Goal: Task Accomplishment & Management: Complete application form

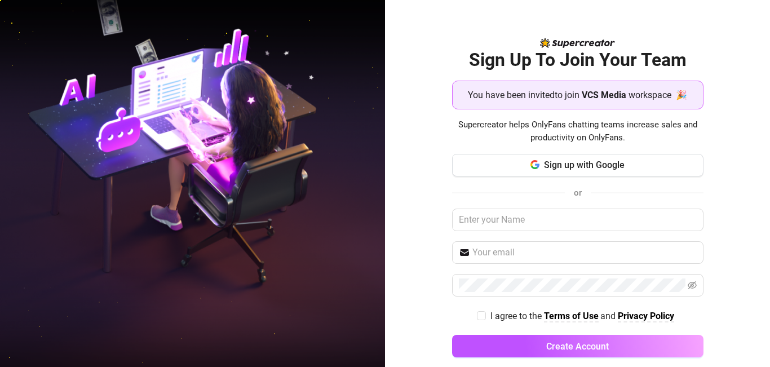
scroll to position [14, 0]
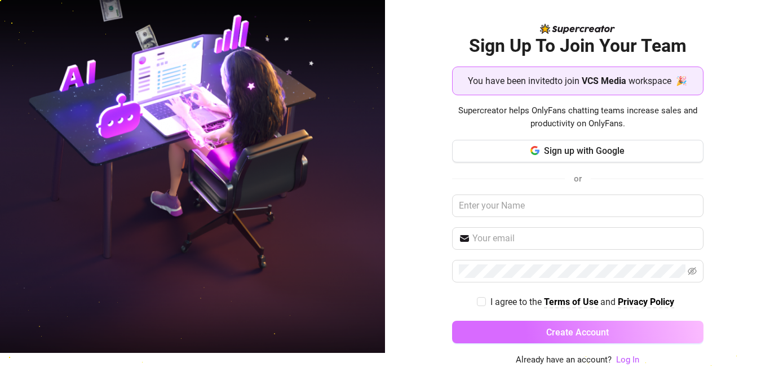
click at [603, 329] on button "Create Account" at bounding box center [577, 332] width 251 height 23
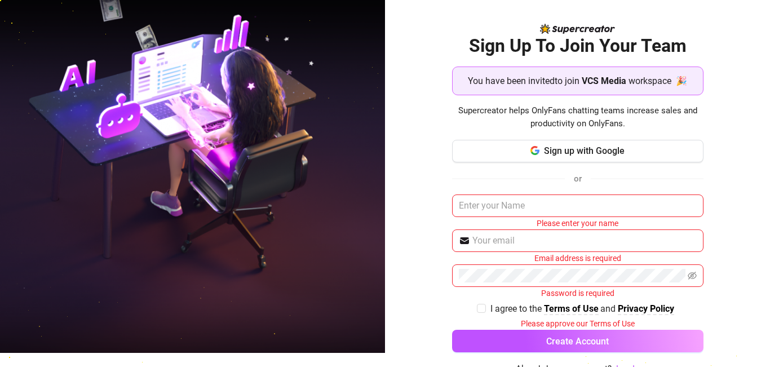
drag, startPoint x: 599, startPoint y: 334, endPoint x: 708, endPoint y: 234, distance: 147.6
click at [704, 240] on div "Sign Up To Join Your Team You have been invited to join VCS Media workspace 🎉 S…" at bounding box center [577, 169] width 385 height 367
click at [573, 199] on input "text" at bounding box center [577, 206] width 251 height 23
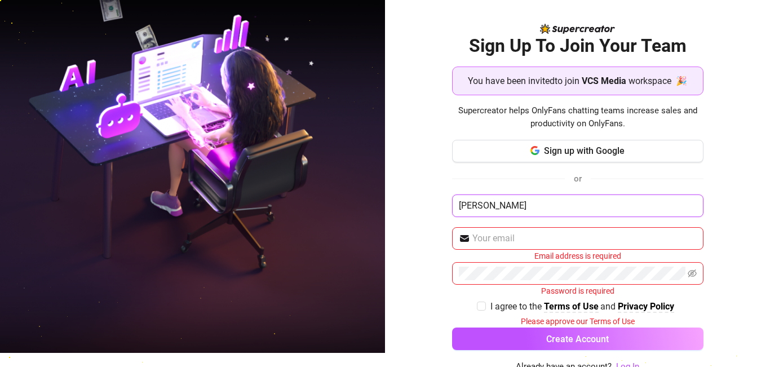
type input "[PERSON_NAME]"
type input "[EMAIL_ADDRESS][DOMAIN_NAME]"
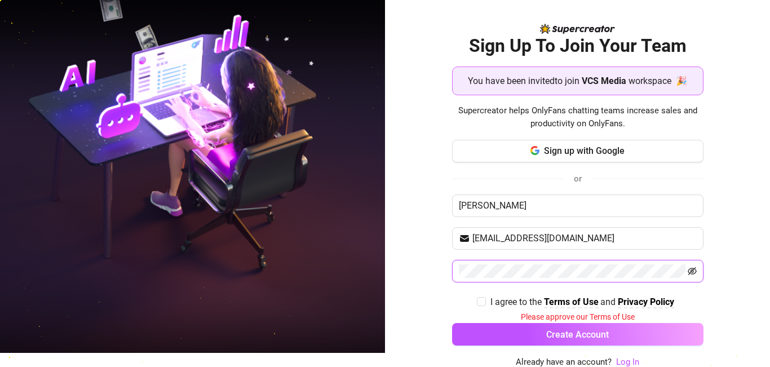
click at [688, 273] on icon "eye-invisible" at bounding box center [692, 271] width 9 height 9
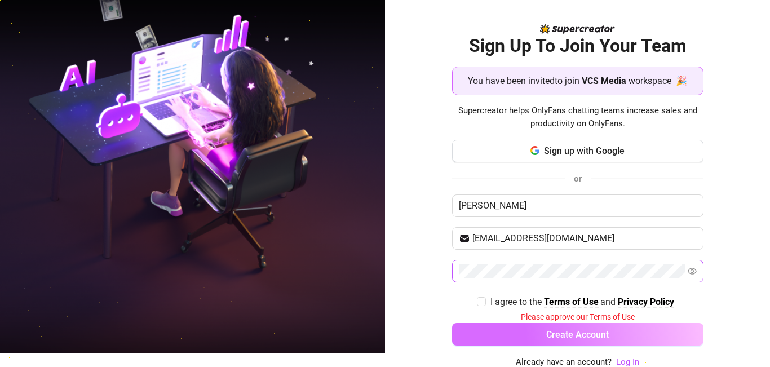
click at [604, 338] on button "Create Account" at bounding box center [577, 334] width 251 height 23
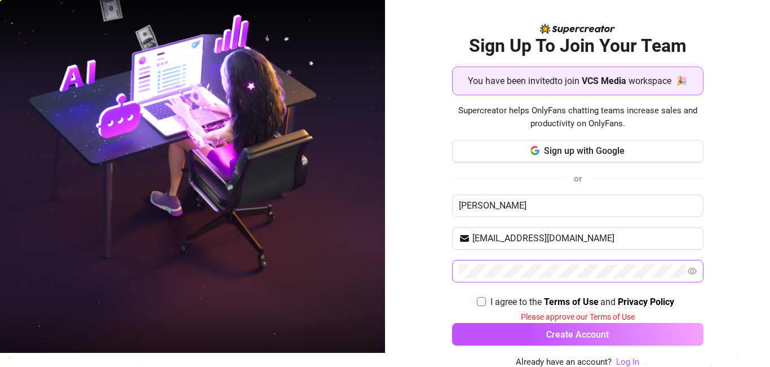
click at [477, 303] on input "I agree to the Terms of Use and Privacy Policy" at bounding box center [481, 301] width 8 height 8
checkbox input "true"
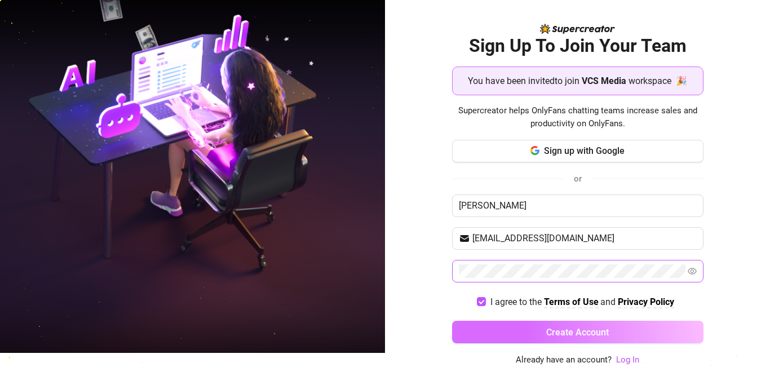
click at [478, 337] on button "Create Account" at bounding box center [577, 332] width 251 height 23
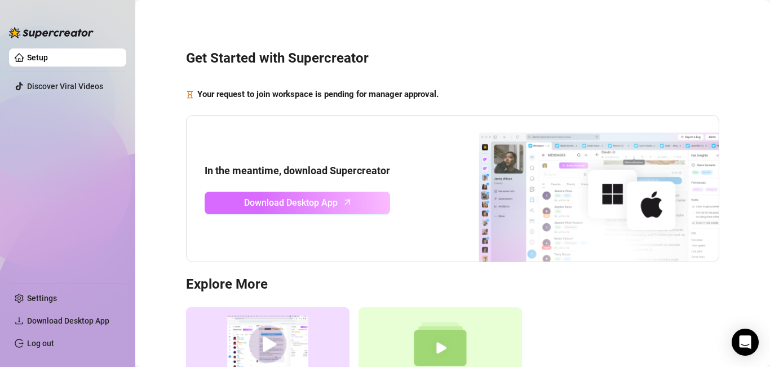
click at [370, 204] on link "Download Desktop App" at bounding box center [297, 203] width 185 height 23
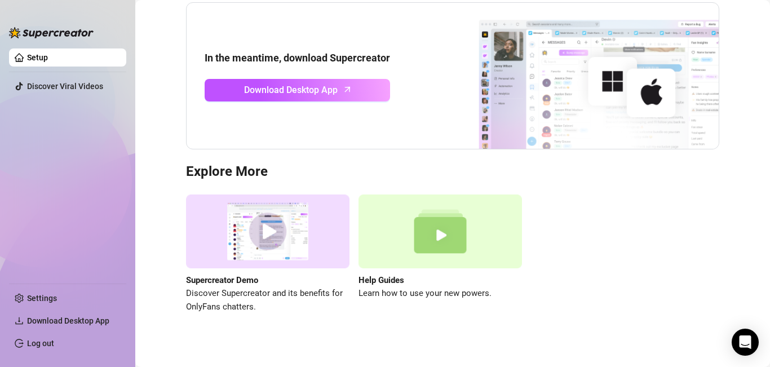
scroll to position [122, 0]
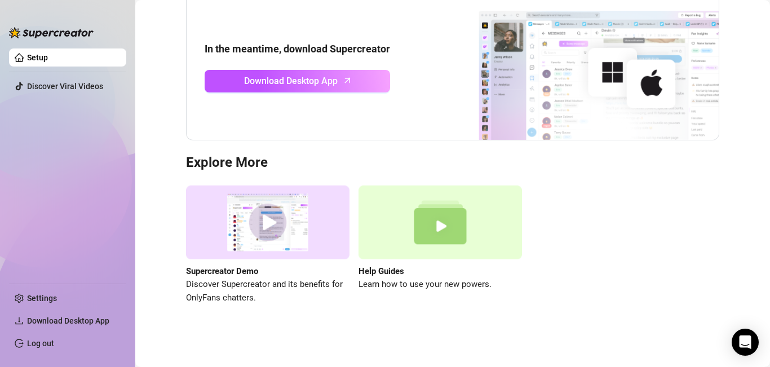
click at [282, 228] on img at bounding box center [268, 222] width 164 height 74
